Goal: Task Accomplishment & Management: Use online tool/utility

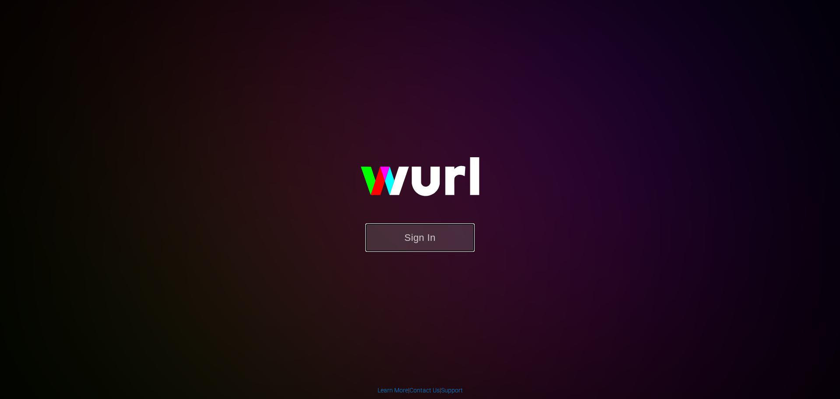
click at [444, 227] on button "Sign In" at bounding box center [419, 237] width 109 height 28
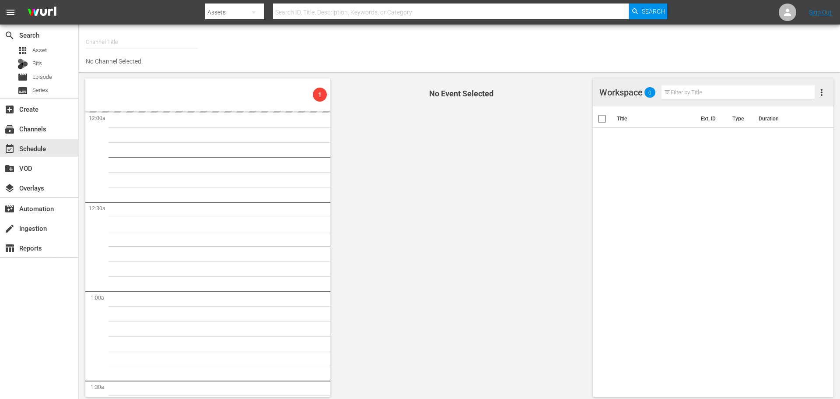
type input "MBC Plex/Sling/Vizio/LG/TCL/Tubi/Freevee (527)"
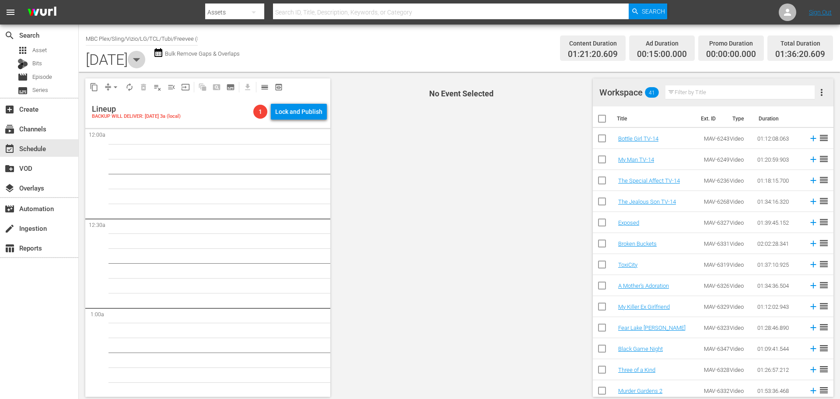
click at [145, 59] on icon "button" at bounding box center [137, 60] width 18 height 18
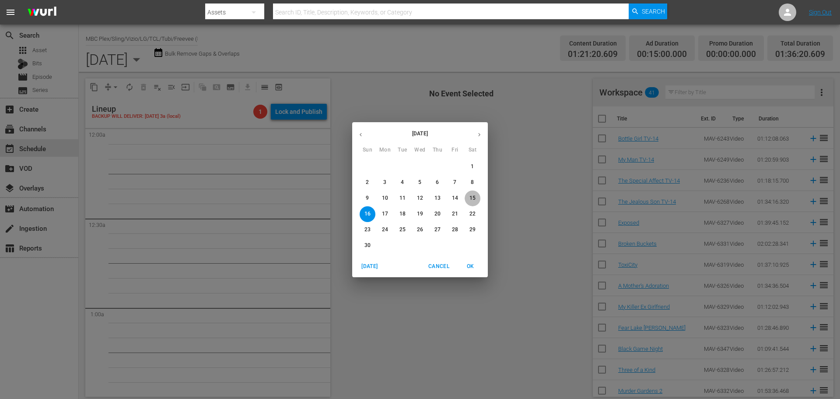
click at [473, 195] on p "15" at bounding box center [473, 197] width 6 height 7
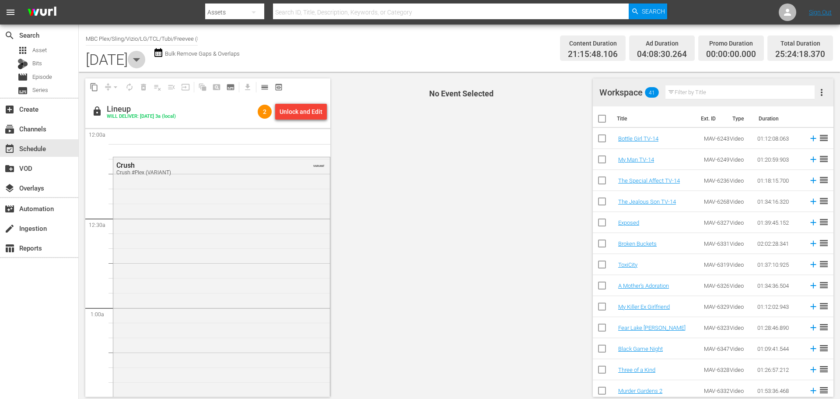
click at [140, 58] on icon "button" at bounding box center [136, 60] width 7 height 4
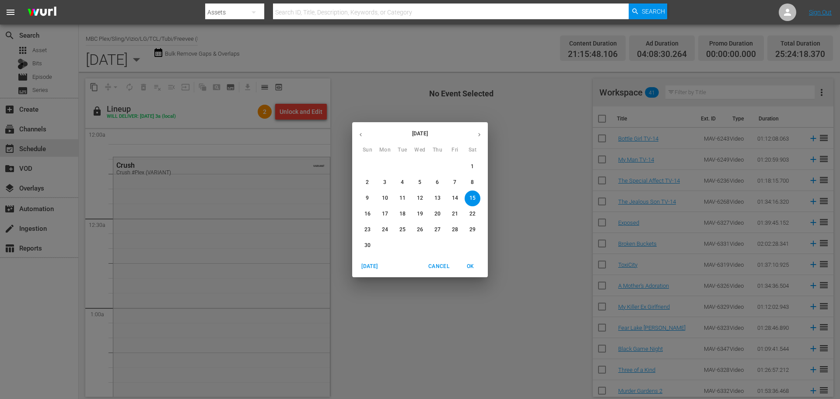
click at [463, 196] on div "14" at bounding box center [455, 198] width 18 height 16
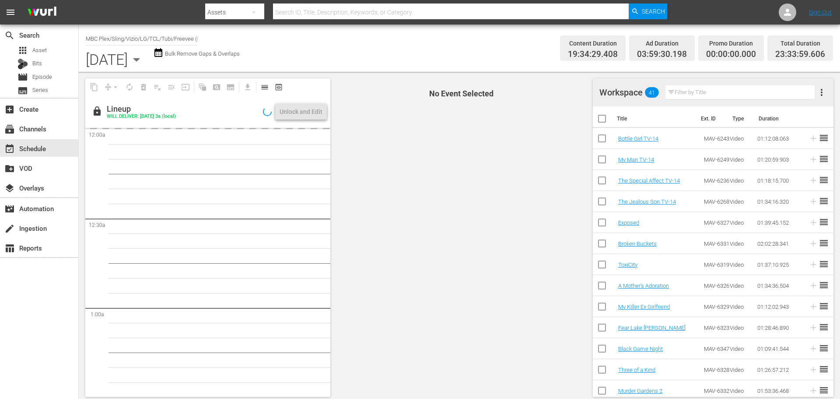
click at [461, 197] on span "No Event Selected" at bounding box center [460, 237] width 254 height 331
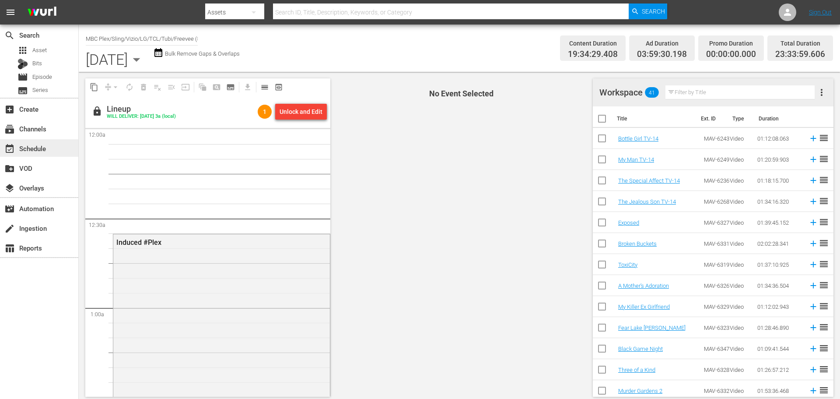
click at [50, 149] on div "event_available Schedule" at bounding box center [39, 148] width 78 height 18
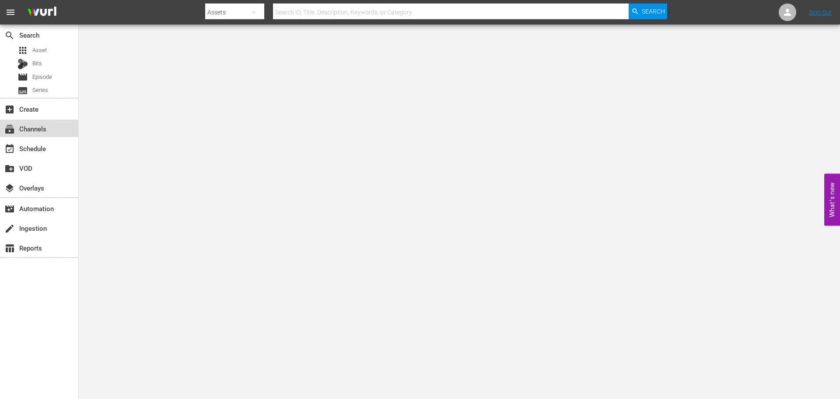
click at [54, 133] on div "subscriptions Channels" at bounding box center [39, 128] width 78 height 18
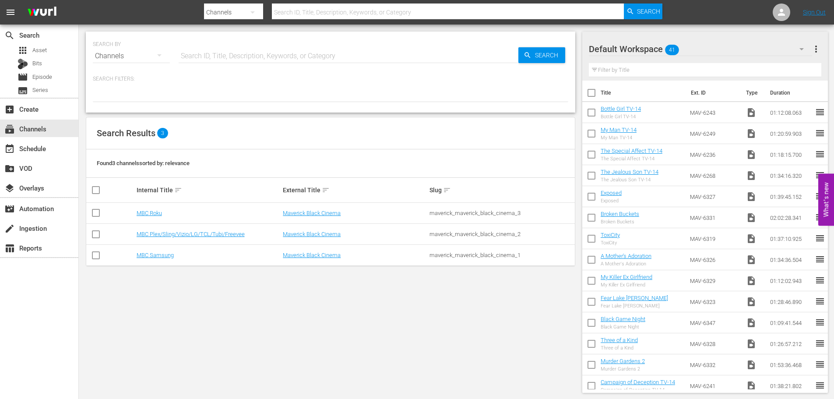
click at [169, 238] on td "MBC Plex/Sling/Vizio/LG/TCL/Tubi/Freevee" at bounding box center [208, 234] width 147 height 21
click at [169, 235] on link "MBC Plex/Sling/Vizio/LG/TCL/Tubi/Freevee" at bounding box center [191, 234] width 108 height 7
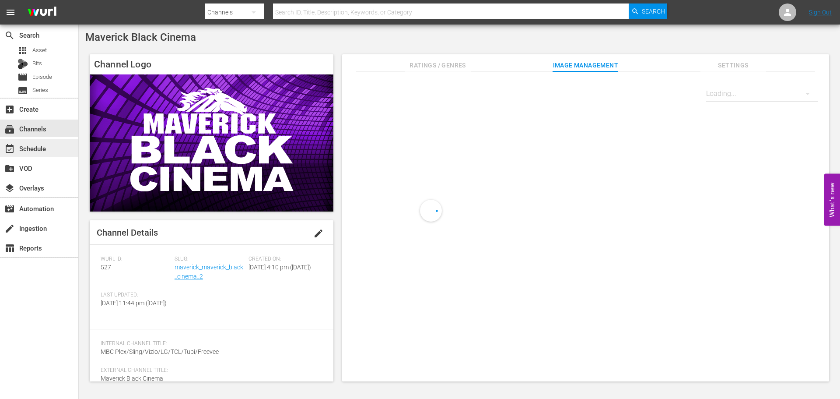
click at [46, 152] on div "event_available Schedule" at bounding box center [39, 148] width 78 height 18
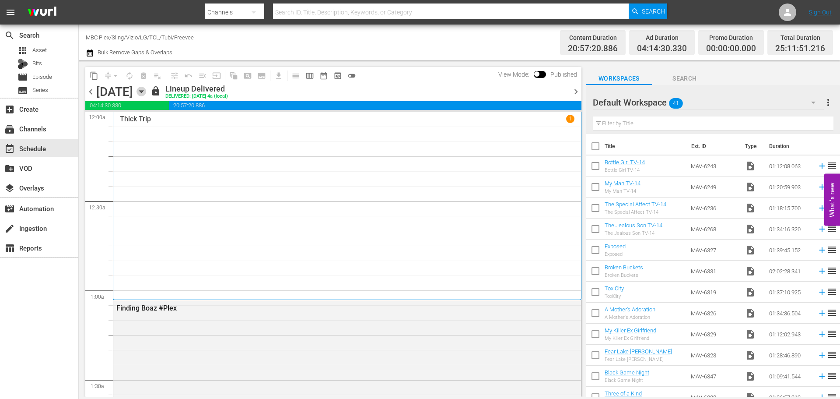
click at [146, 90] on icon "button" at bounding box center [142, 92] width 10 height 10
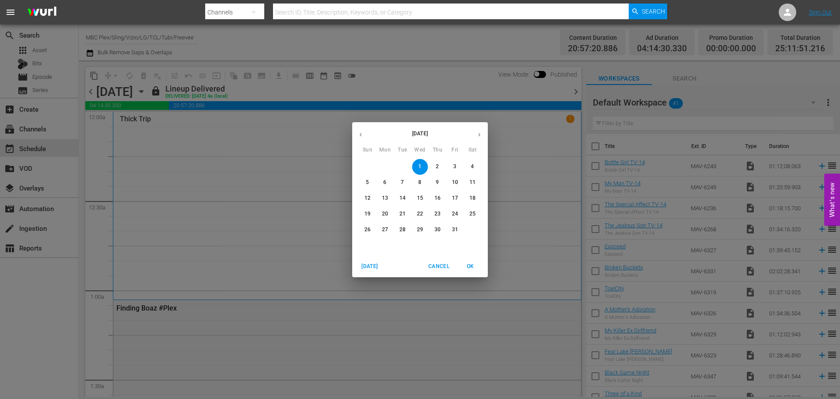
click at [480, 136] on icon "button" at bounding box center [479, 134] width 7 height 7
click at [468, 196] on span "15" at bounding box center [473, 197] width 16 height 7
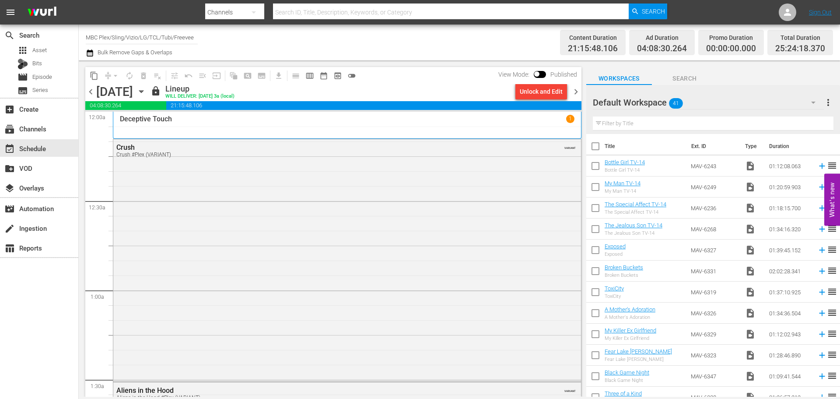
click at [580, 94] on span "chevron_right" at bounding box center [576, 91] width 11 height 11
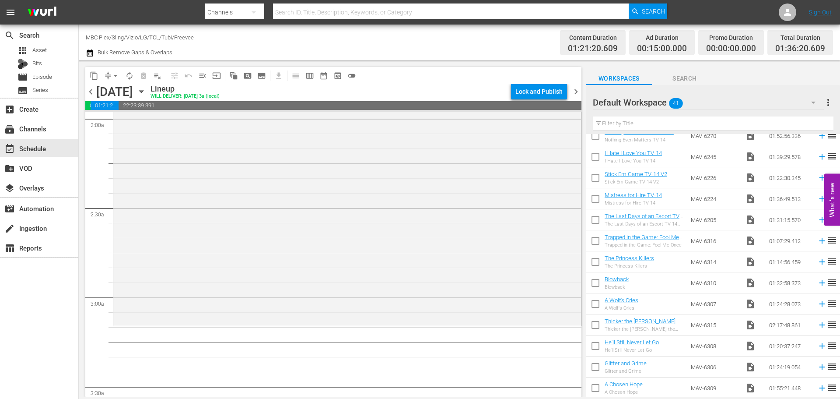
scroll to position [619, 0]
click at [731, 102] on div "Default Workspace 41" at bounding box center [708, 102] width 231 height 25
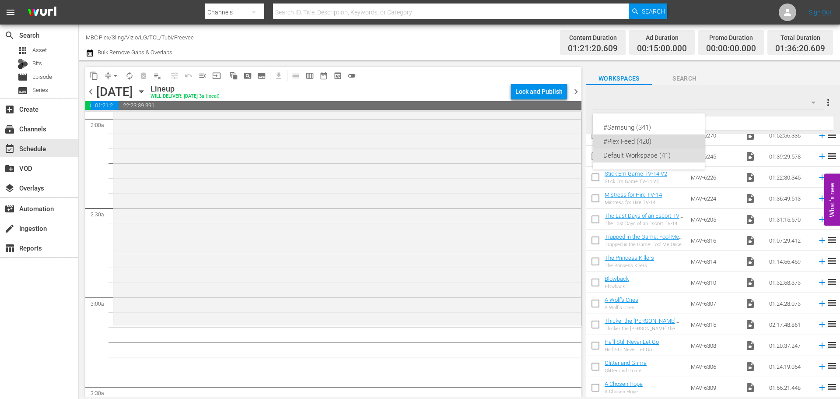
click at [656, 140] on div "#Plex Feed (420)" at bounding box center [648, 141] width 91 height 14
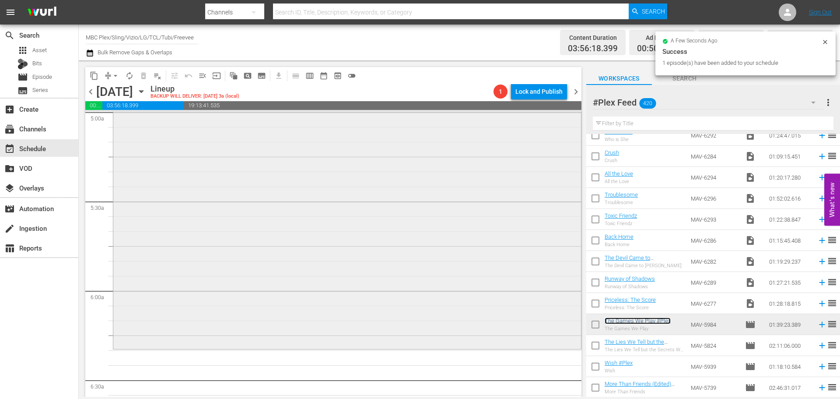
scroll to position [963, 0]
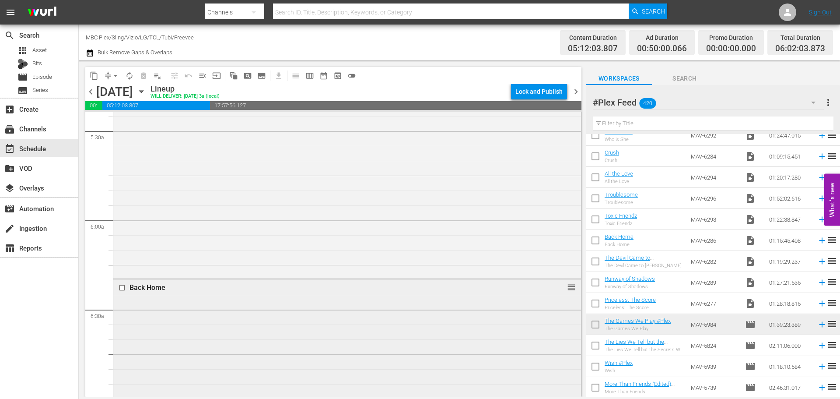
click at [196, 311] on div "Back Home reorder" at bounding box center [347, 390] width 468 height 223
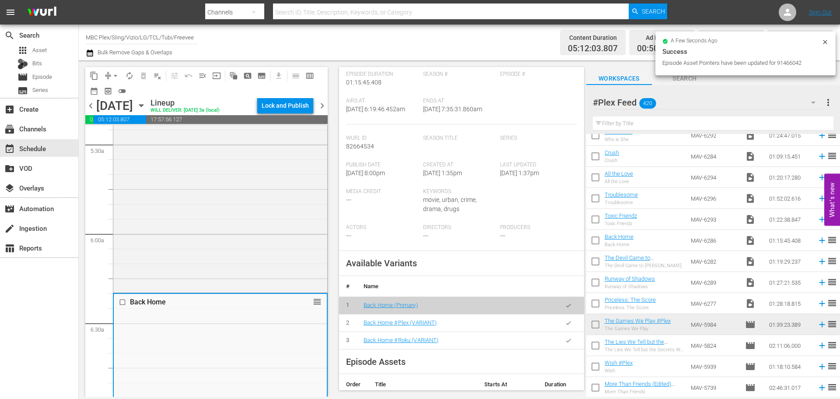
scroll to position [219, 0]
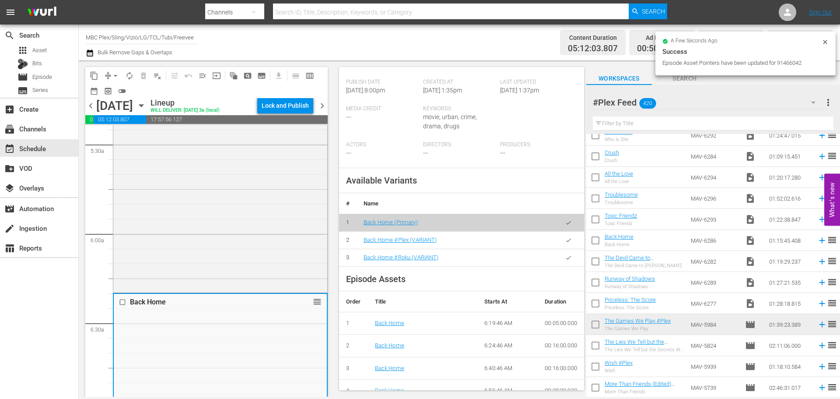
click at [565, 243] on icon "button" at bounding box center [568, 240] width 7 height 7
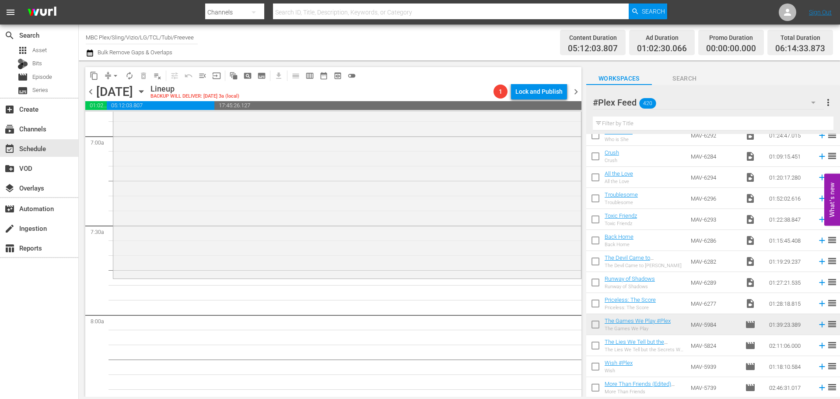
scroll to position [1345, 0]
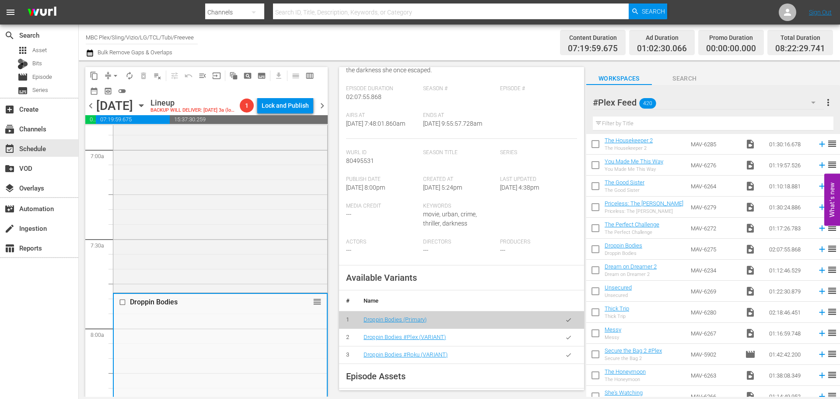
scroll to position [306, 0]
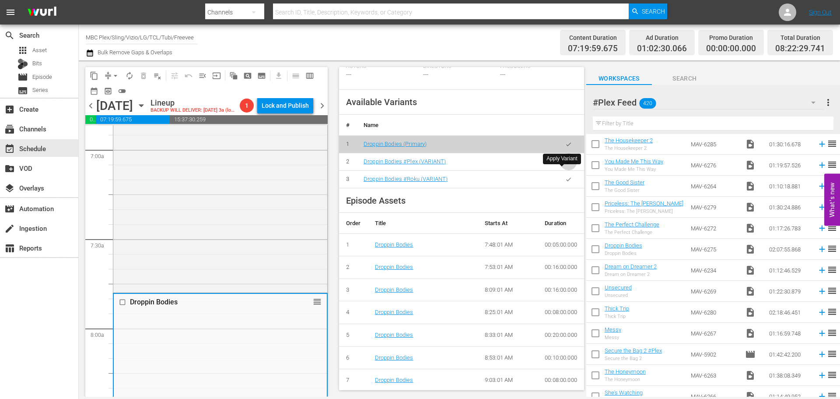
click at [563, 170] on button "button" at bounding box center [568, 161] width 17 height 17
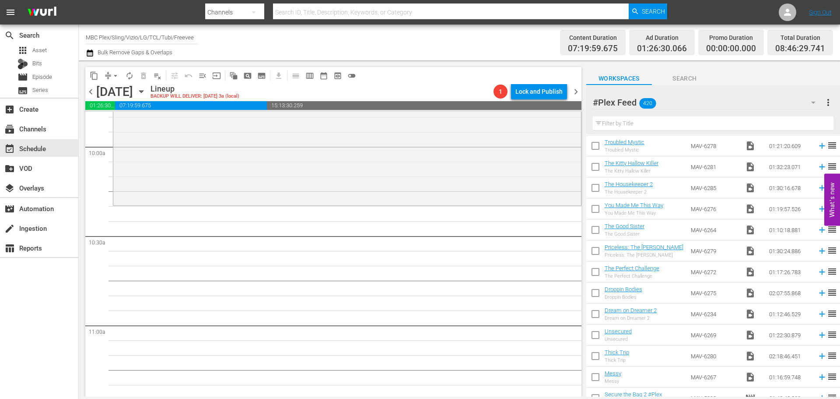
scroll to position [1258, 0]
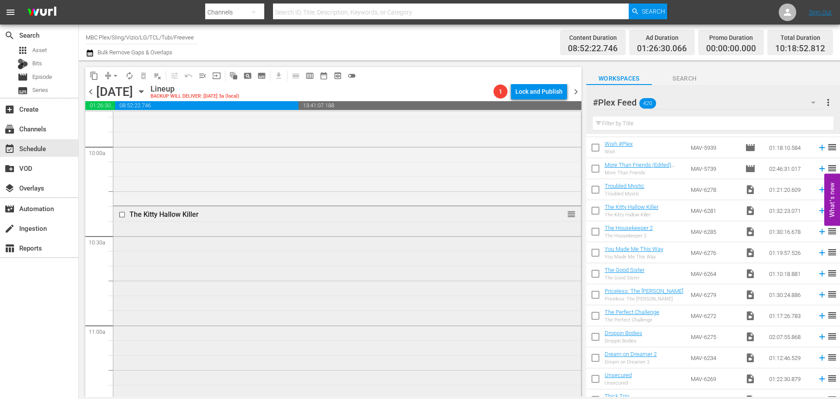
click at [312, 246] on div "The Kitty Hallow Killer reorder" at bounding box center [347, 342] width 468 height 272
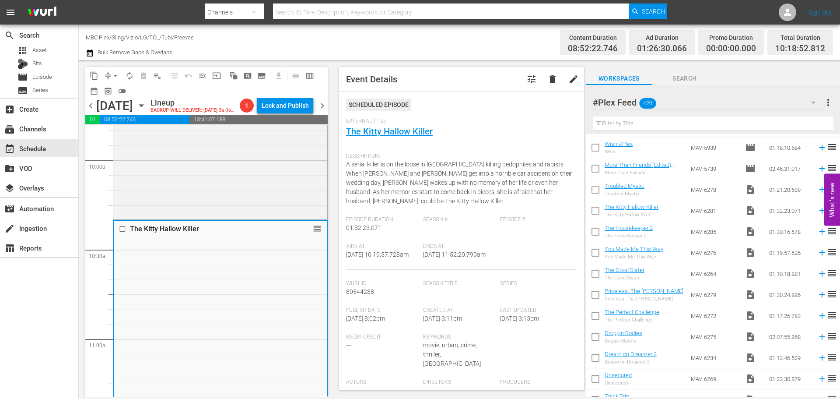
scroll to position [175, 0]
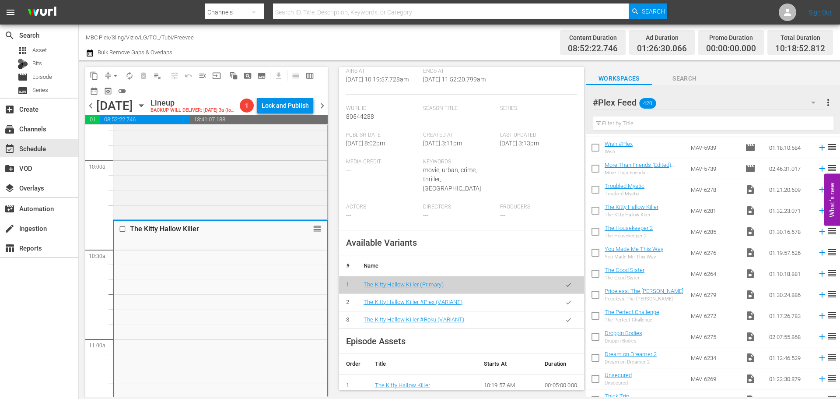
click at [565, 302] on icon "button" at bounding box center [568, 302] width 7 height 7
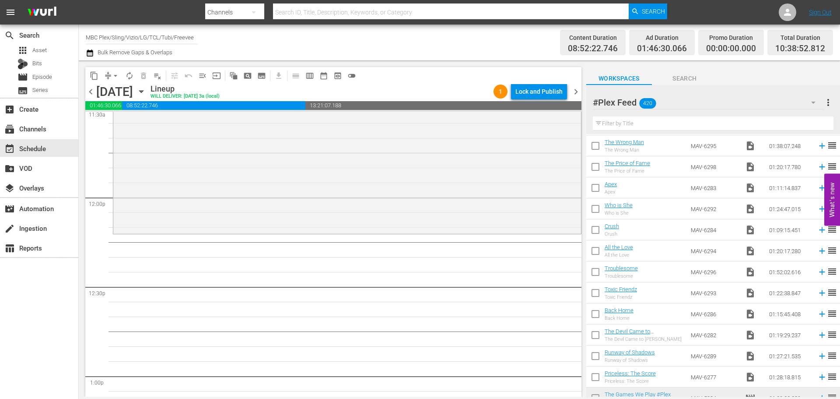
scroll to position [951, 0]
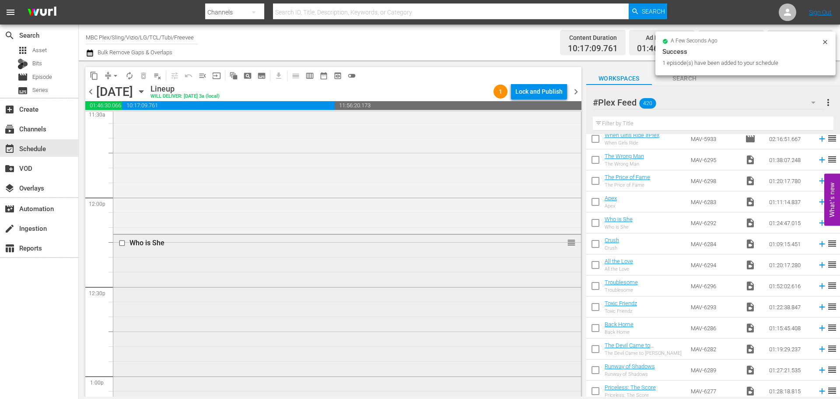
click at [353, 324] on div "Who is She reorder" at bounding box center [347, 360] width 468 height 250
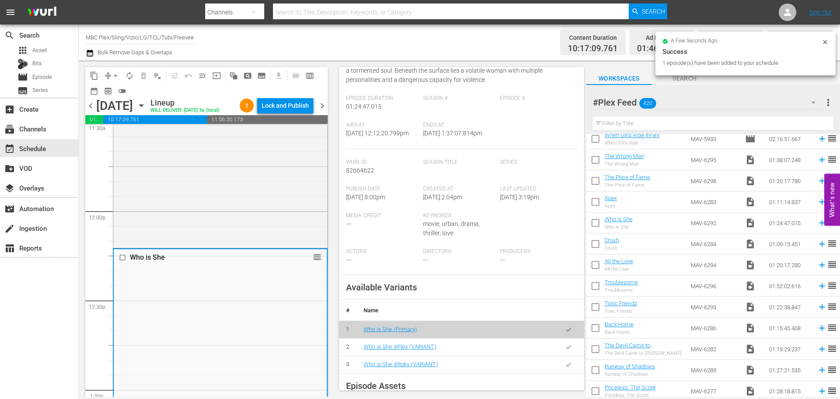
scroll to position [299, 0]
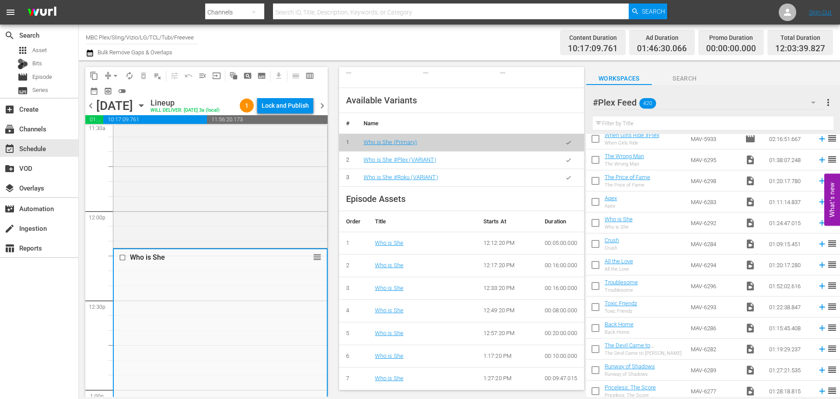
click at [565, 157] on icon "button" at bounding box center [568, 160] width 7 height 7
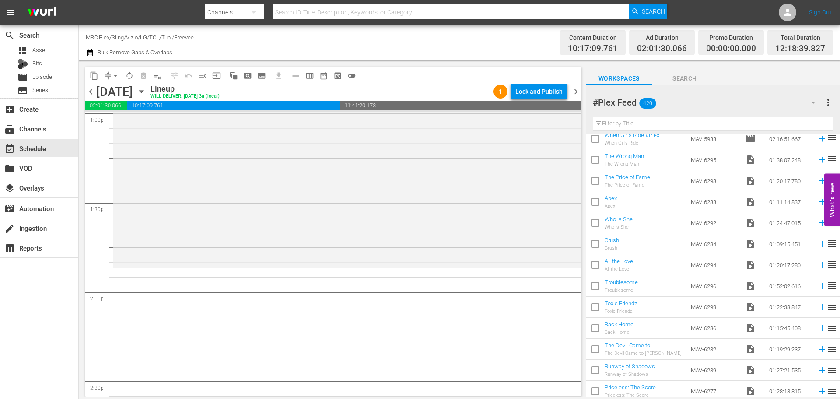
scroll to position [908, 0]
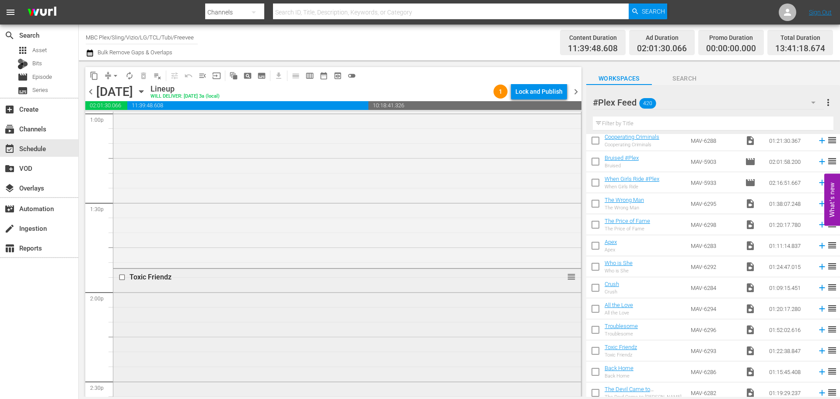
click at [234, 316] on div "Toxic Friendz reorder" at bounding box center [347, 390] width 468 height 243
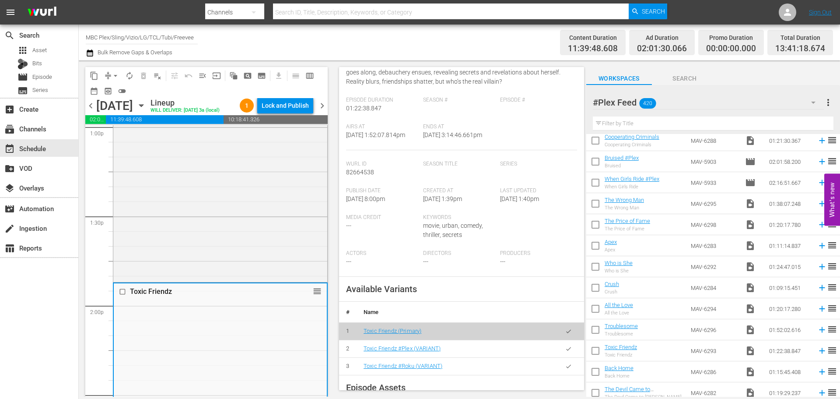
scroll to position [263, 0]
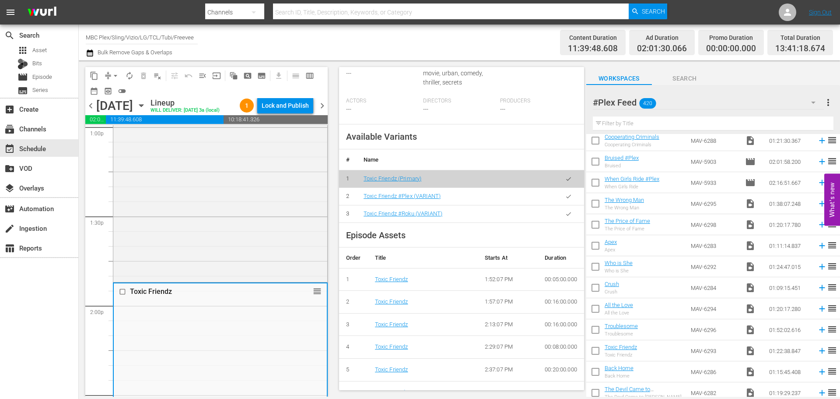
click at [560, 205] on button "button" at bounding box center [568, 196] width 17 height 17
